Goal: Transaction & Acquisition: Purchase product/service

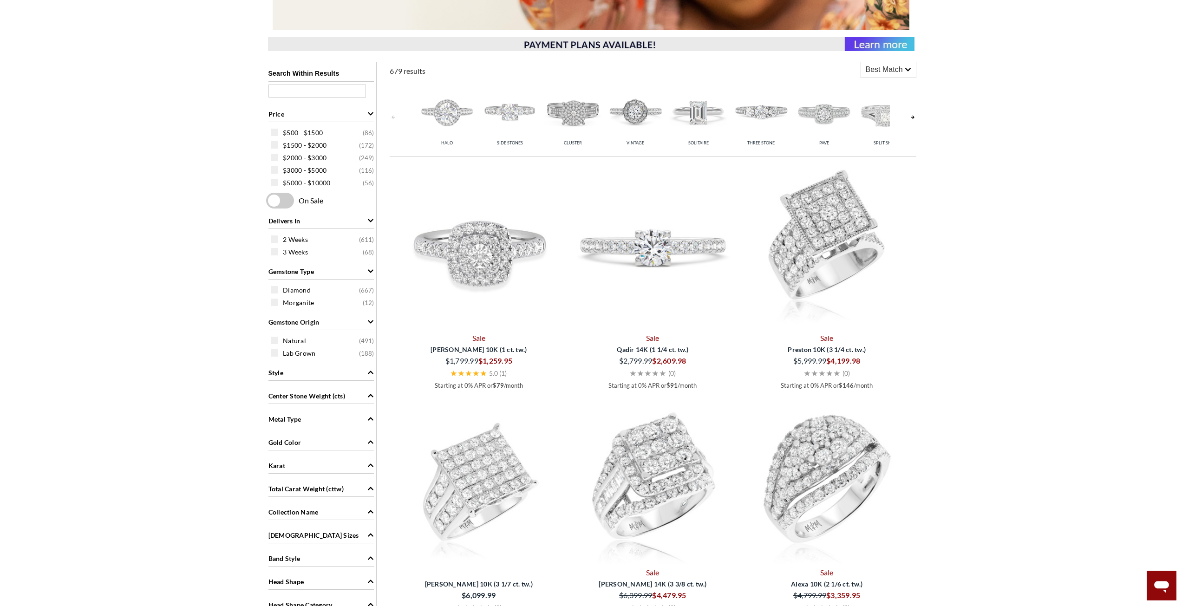
scroll to position [418, 0]
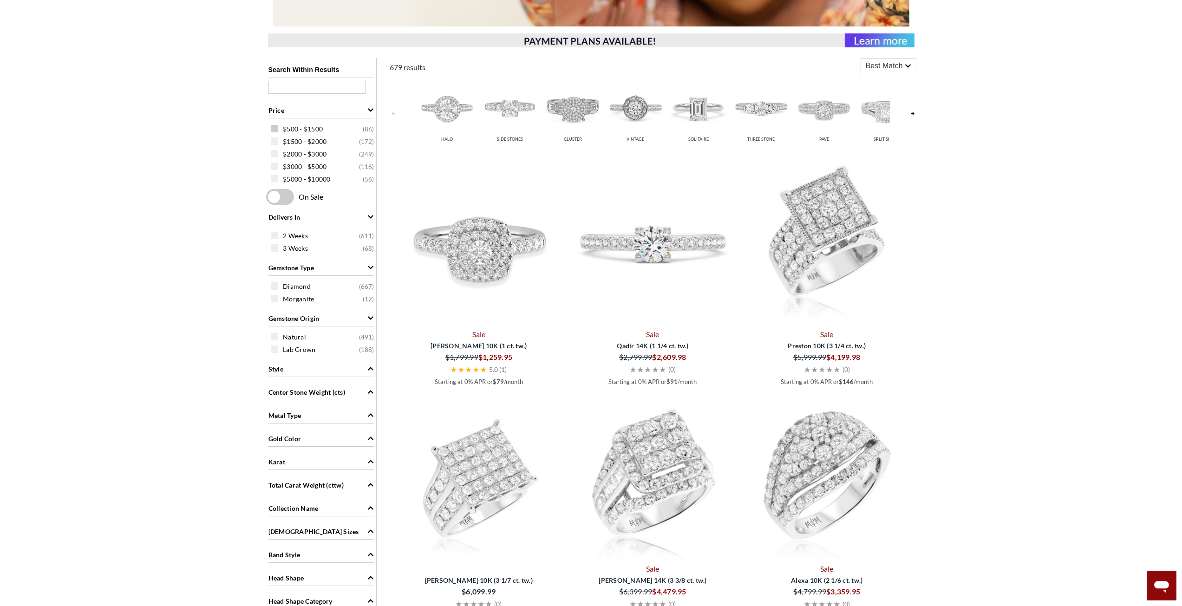
click at [272, 130] on span at bounding box center [274, 128] width 7 height 7
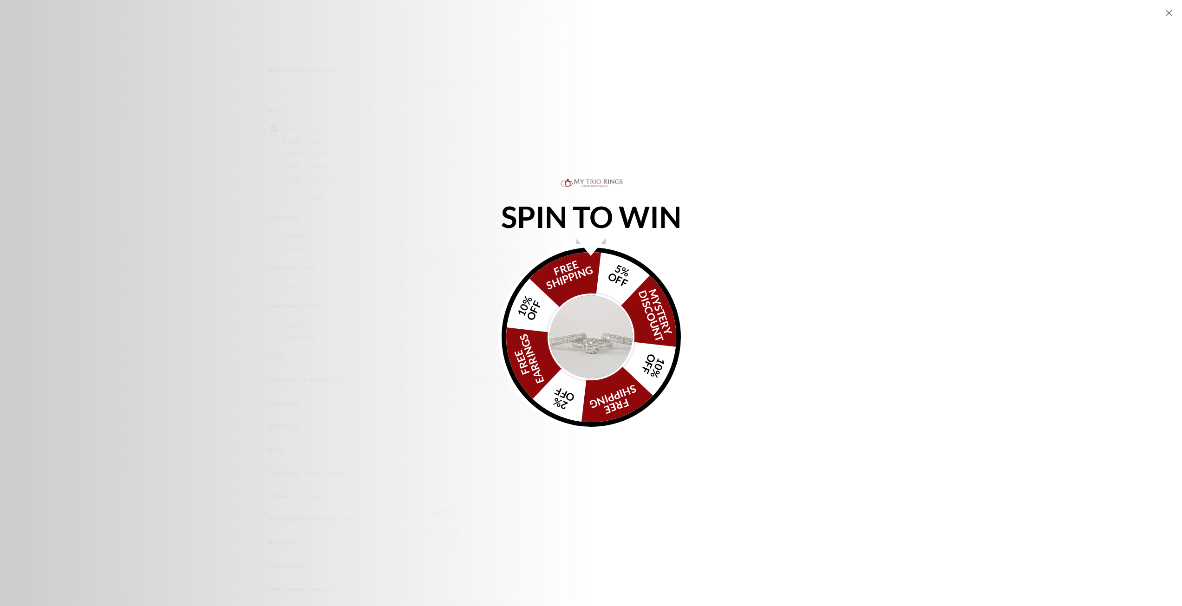
click at [614, 363] on img "Alia popup" at bounding box center [590, 336] width 87 height 87
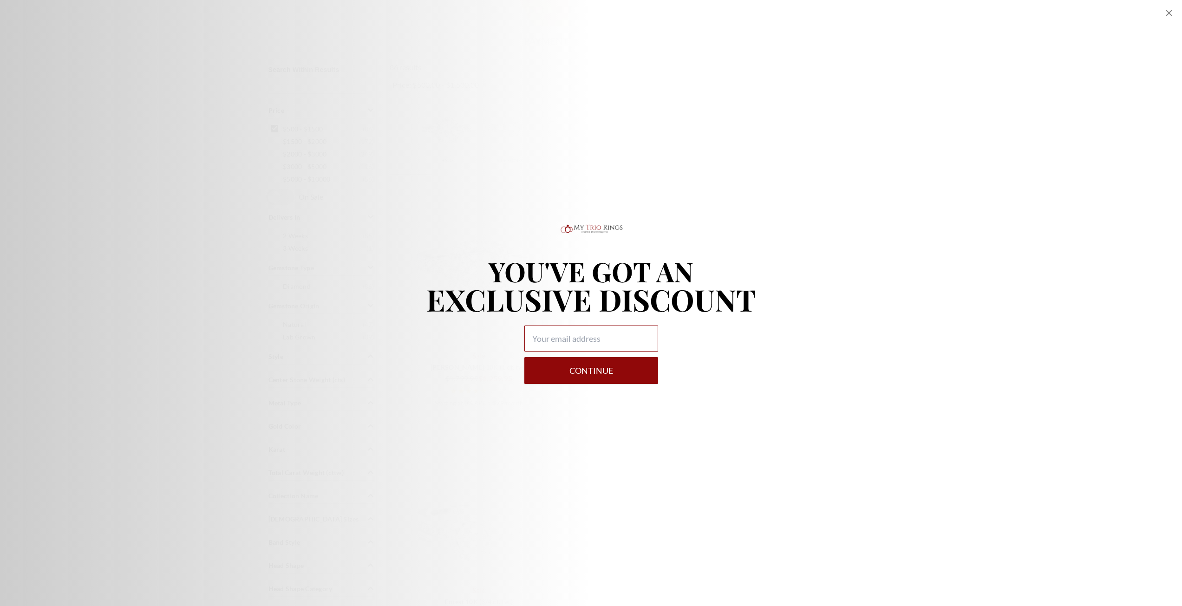
click at [573, 341] on input "Alia popup" at bounding box center [591, 339] width 134 height 26
type input "[EMAIL_ADDRESS][DOMAIN_NAME]"
click at [580, 376] on button "Continue" at bounding box center [591, 370] width 134 height 27
select select "US"
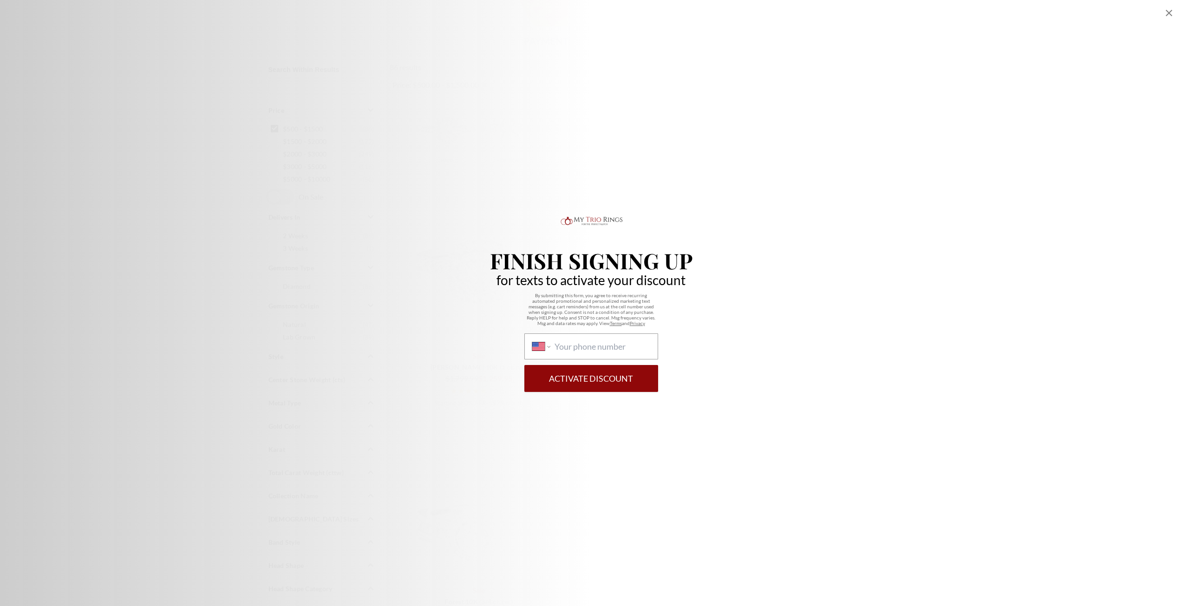
click at [1170, 18] on icon "Close popup" at bounding box center [1168, 12] width 11 height 11
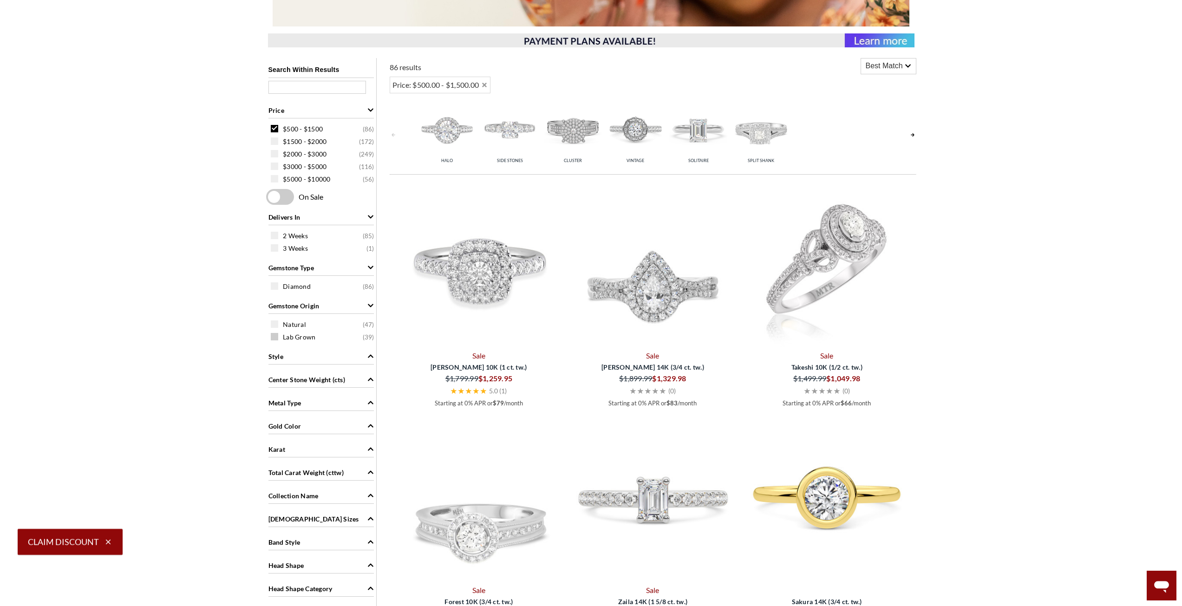
click at [275, 338] on span at bounding box center [274, 336] width 7 height 7
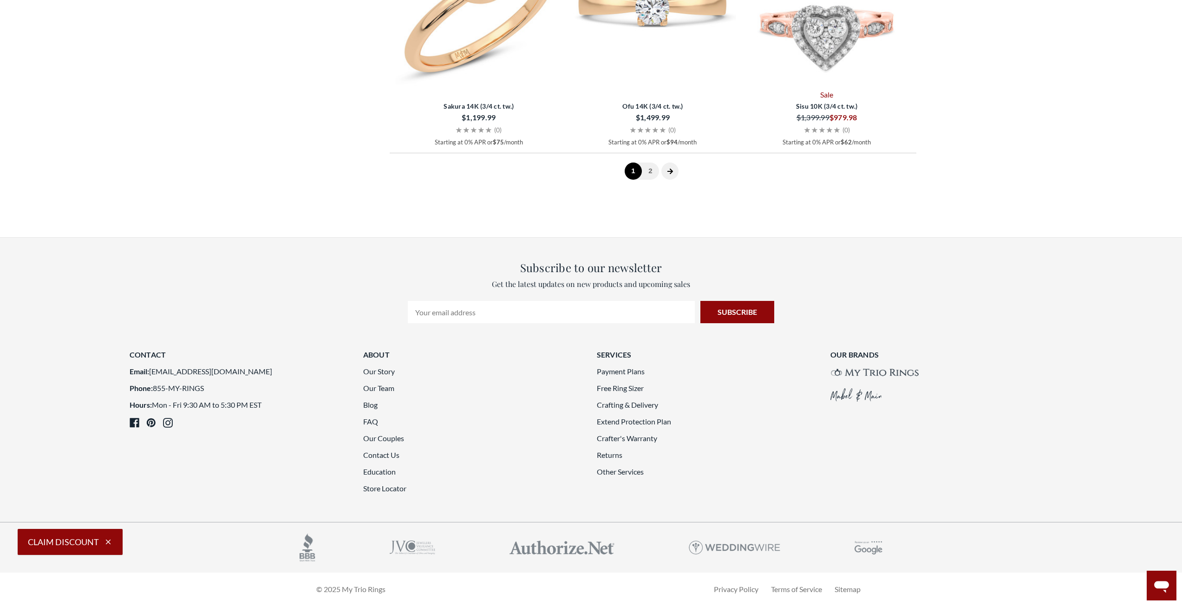
scroll to position [2794, 0]
click at [669, 176] on span at bounding box center [669, 171] width 17 height 17
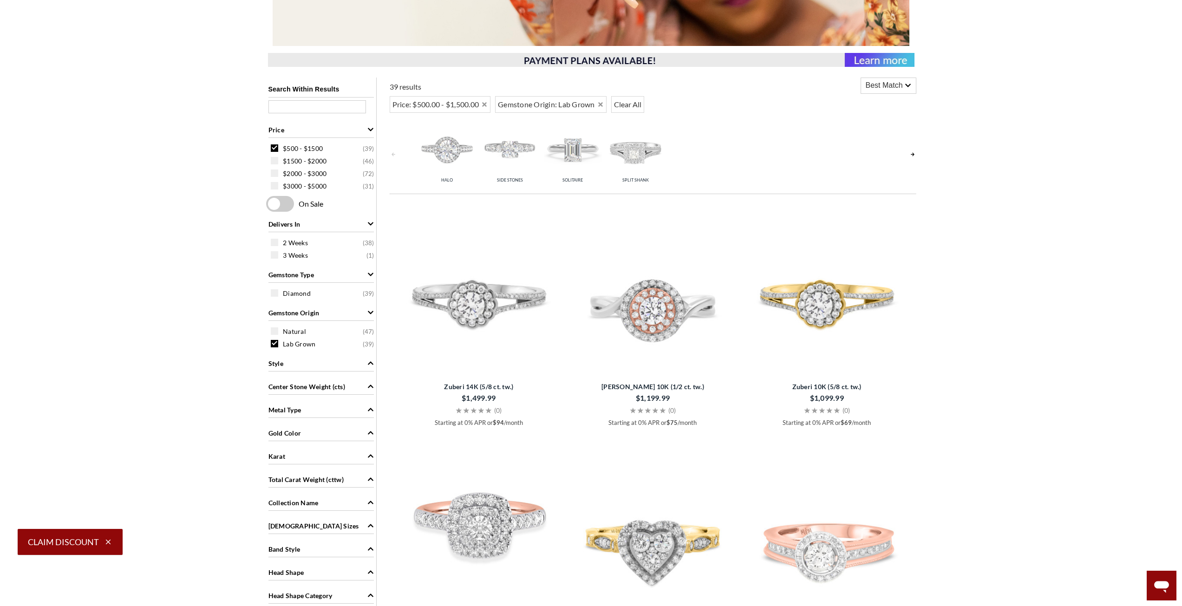
scroll to position [314, 0]
